Goal: Information Seeking & Learning: Learn about a topic

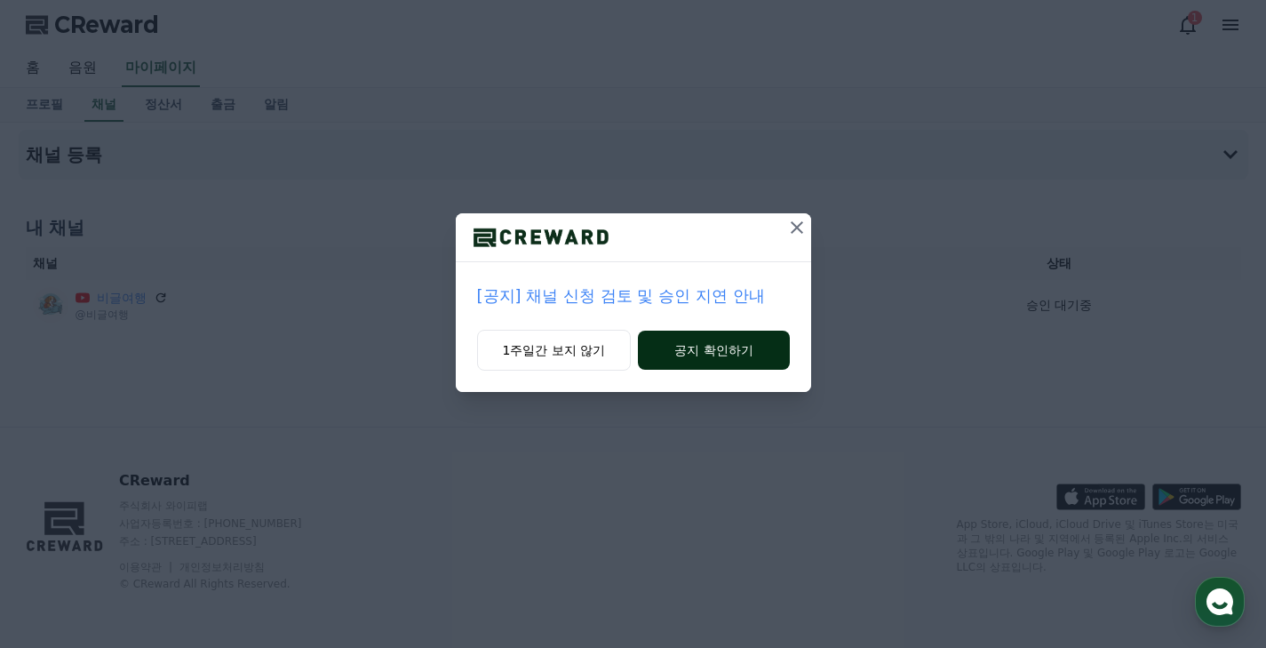
click at [673, 347] on button "공지 확인하기" at bounding box center [713, 350] width 151 height 39
click at [598, 320] on div "[공지] 채널 신청 검토 및 승인 지연 안내" at bounding box center [633, 296] width 355 height 68
click at [586, 348] on button "1주일간 보지 않기" at bounding box center [554, 350] width 155 height 41
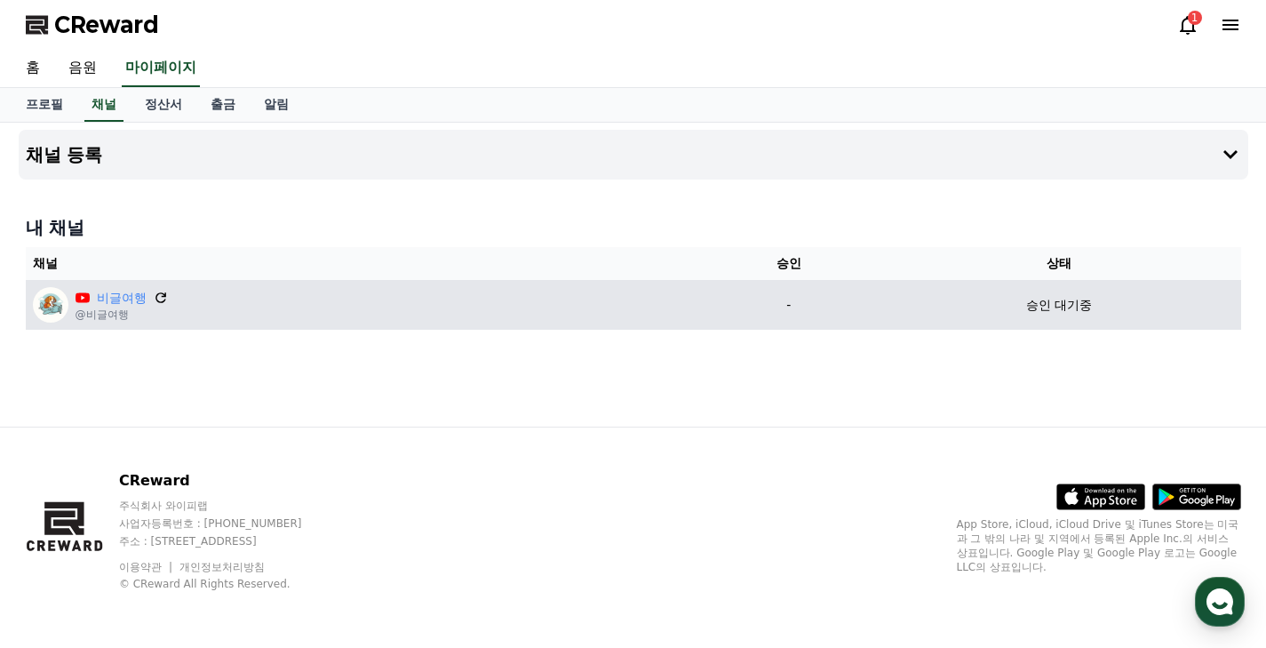
drag, startPoint x: 145, startPoint y: 312, endPoint x: 148, endPoint y: 302, distance: 10.4
click at [146, 309] on p "@비글여행" at bounding box center [122, 314] width 92 height 14
click at [155, 300] on icon at bounding box center [160, 297] width 11 height 11
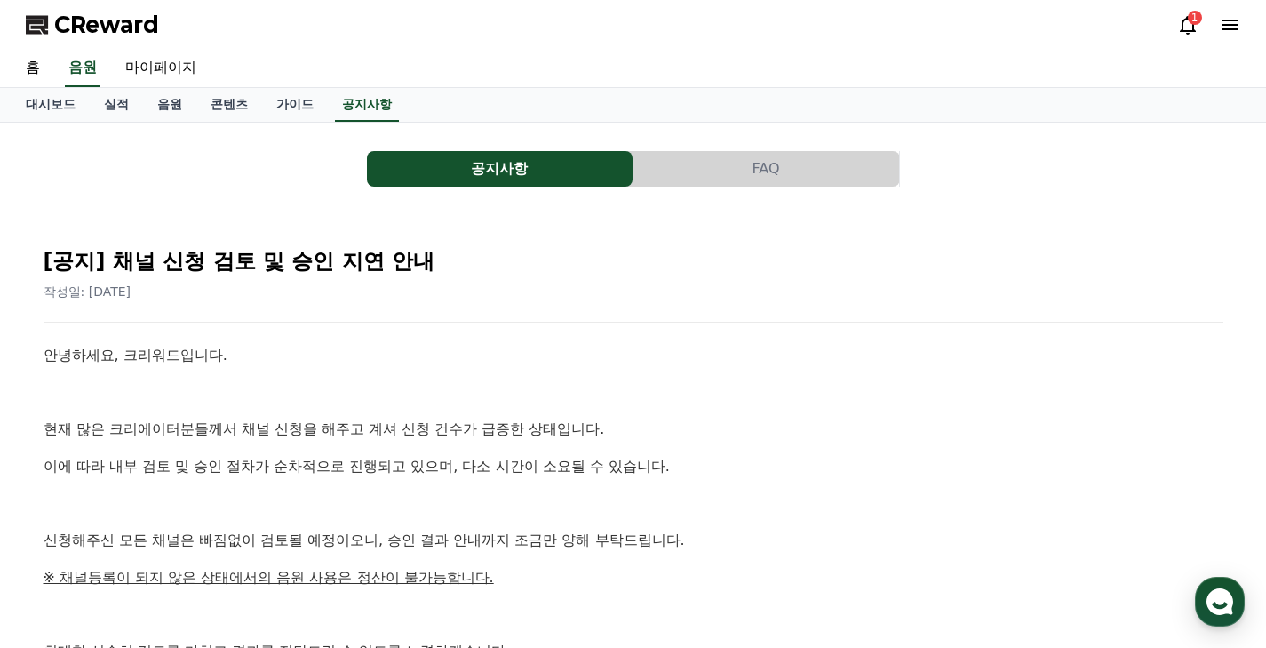
click at [1185, 31] on icon at bounding box center [1188, 25] width 16 height 19
